Goal: Task Accomplishment & Management: Complete application form

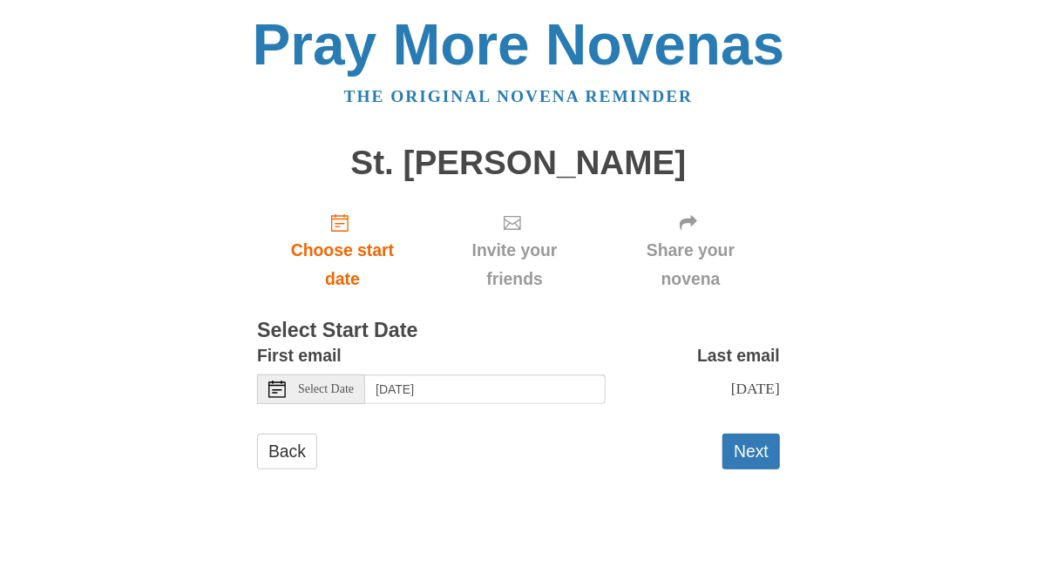
click at [762, 434] on button "Next" at bounding box center [751, 452] width 58 height 36
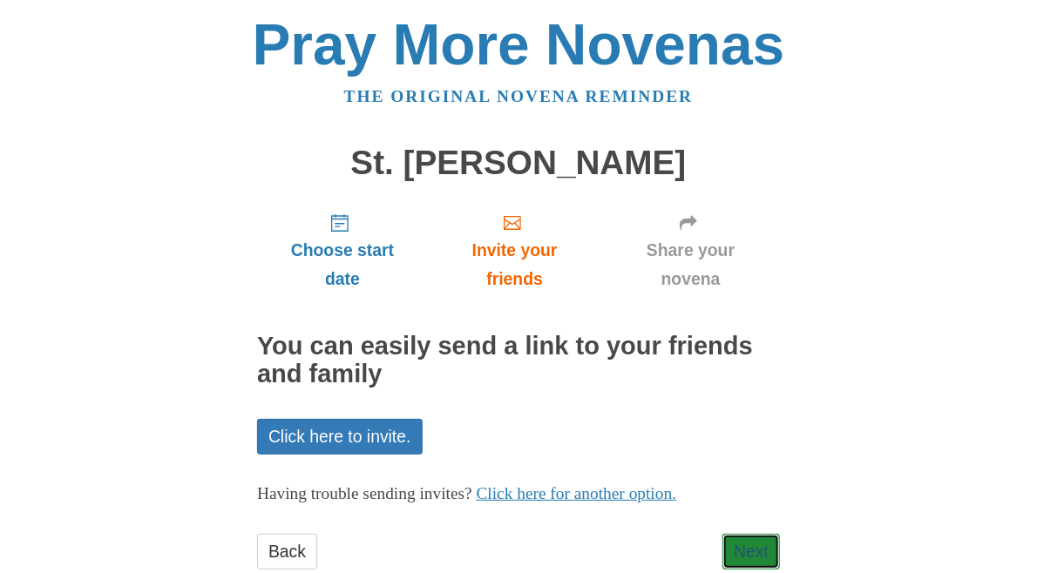
click at [764, 534] on link "Next" at bounding box center [751, 552] width 58 height 36
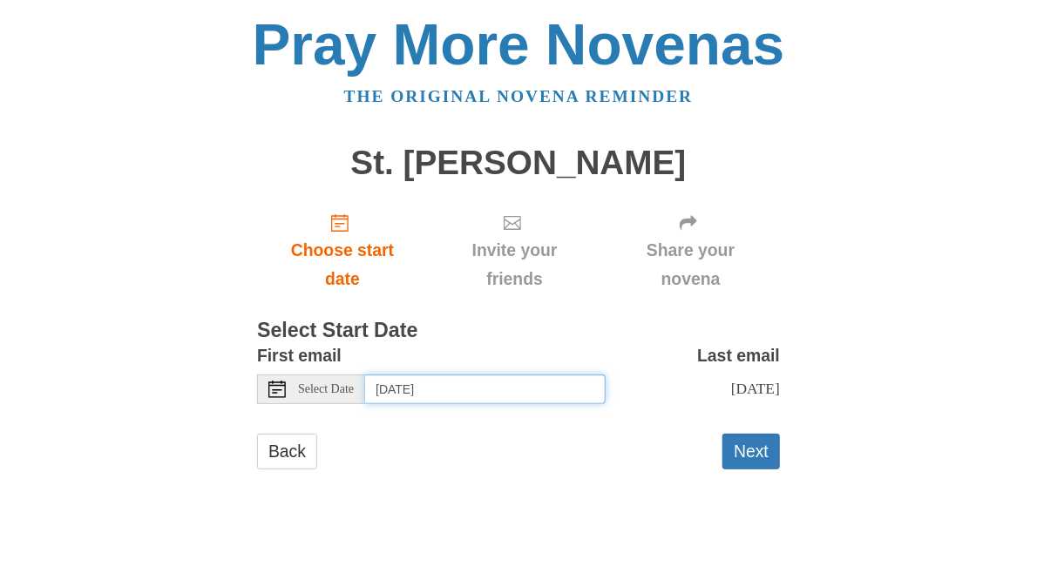
click at [528, 375] on input "Saturday, October 4th" at bounding box center [485, 390] width 240 height 30
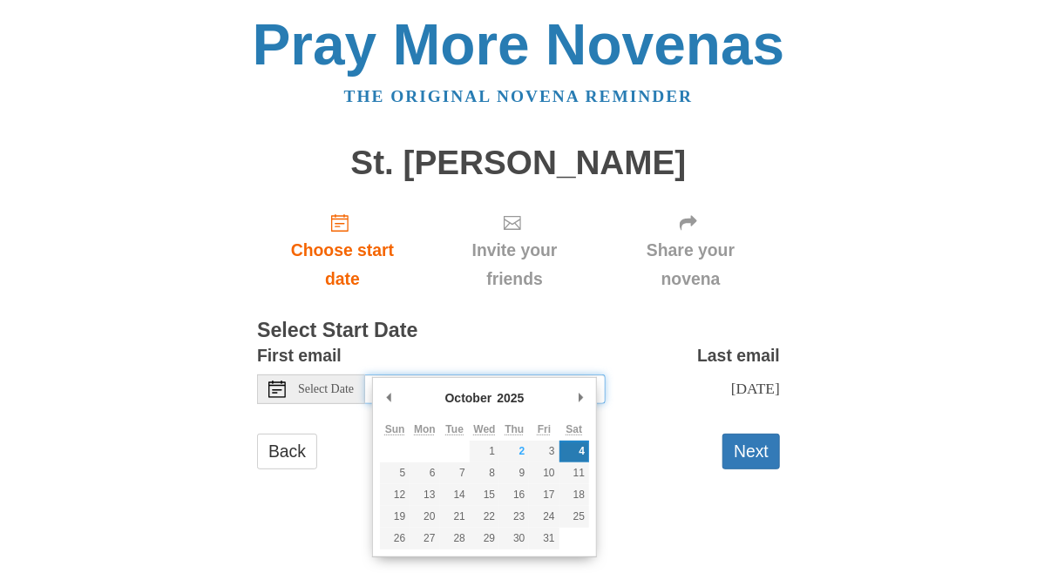
type input "Thursday, October 2nd"
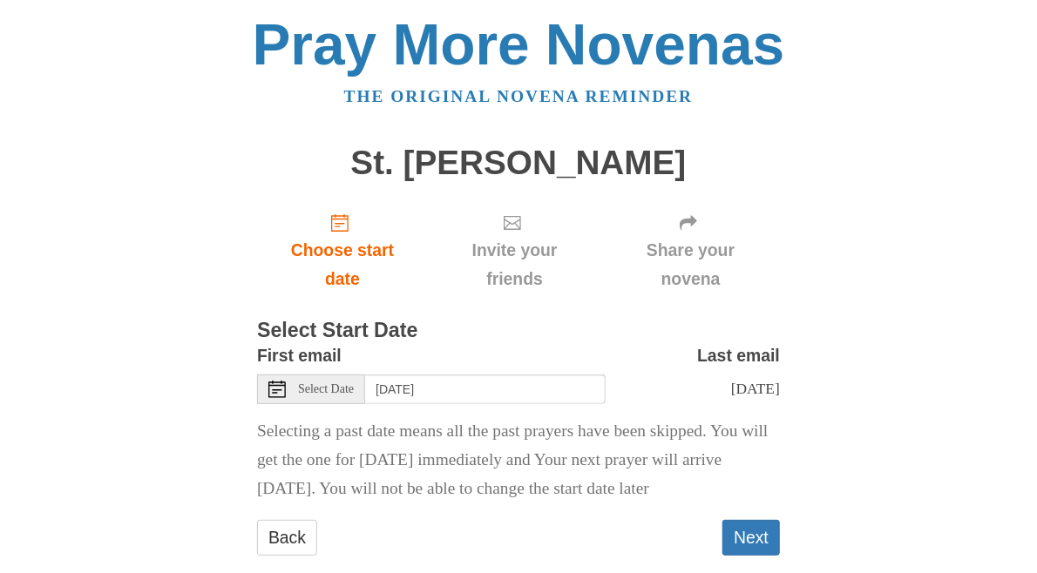
click at [753, 541] on button "Next" at bounding box center [751, 538] width 58 height 36
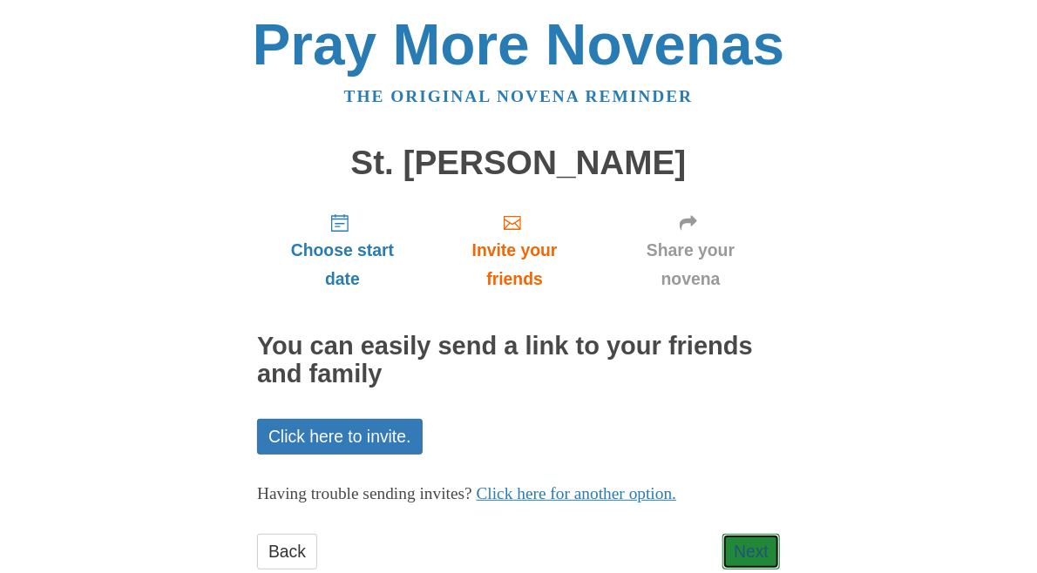
click at [749, 534] on link "Next" at bounding box center [751, 552] width 58 height 36
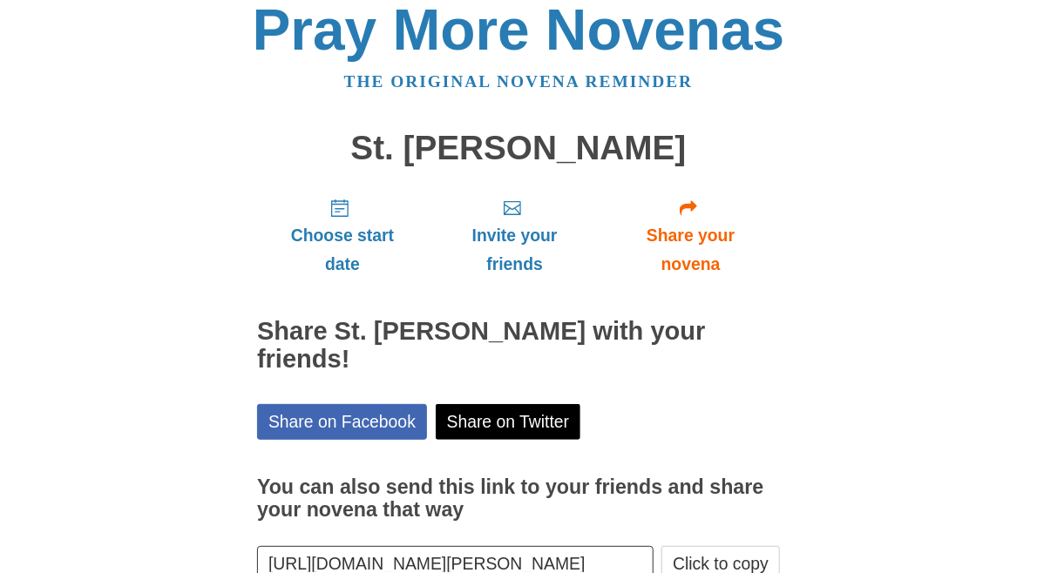
scroll to position [24, 0]
